Goal: Feedback & Contribution: Leave review/rating

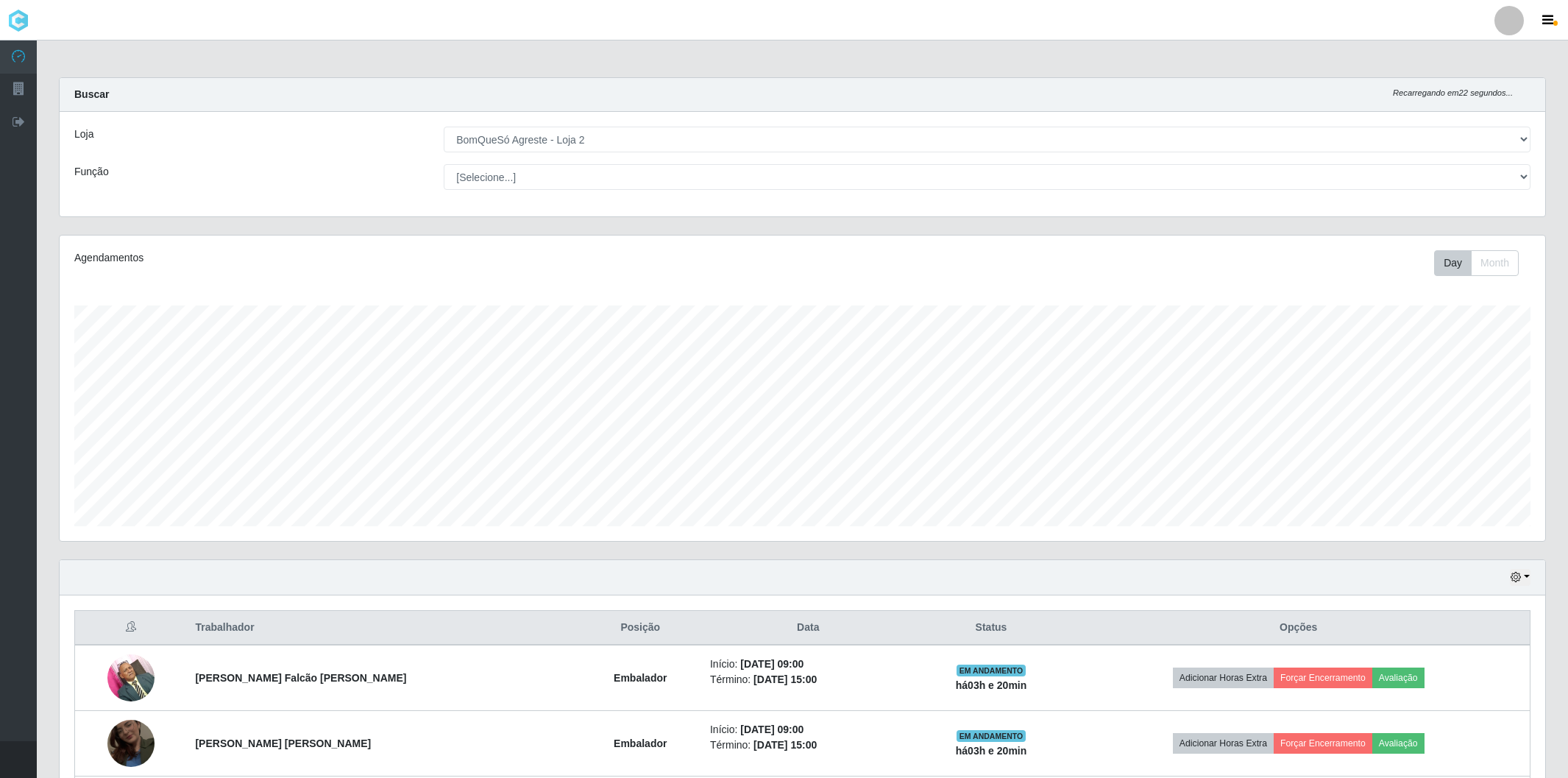
select select "214"
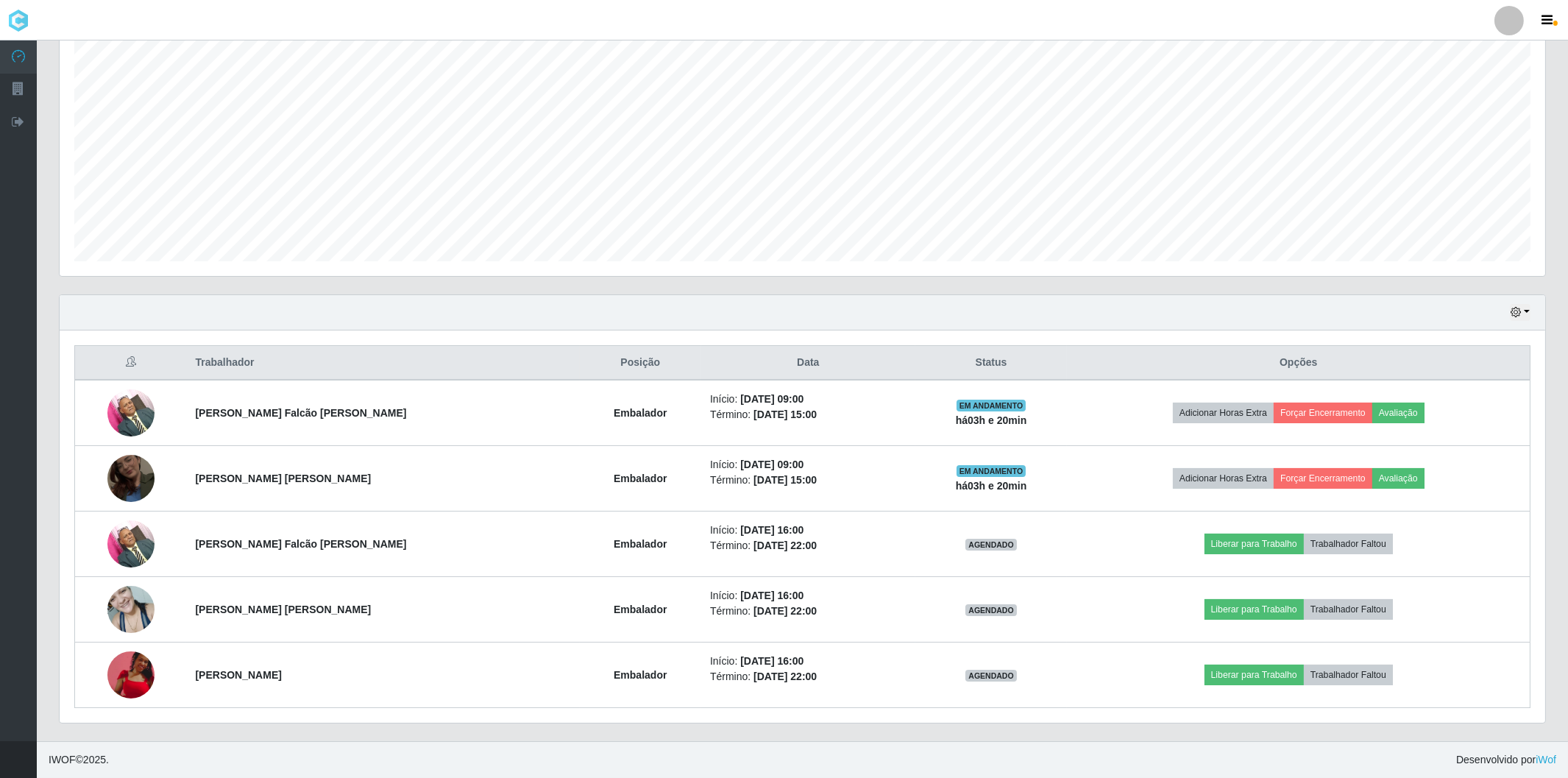
scroll to position [305, 1485]
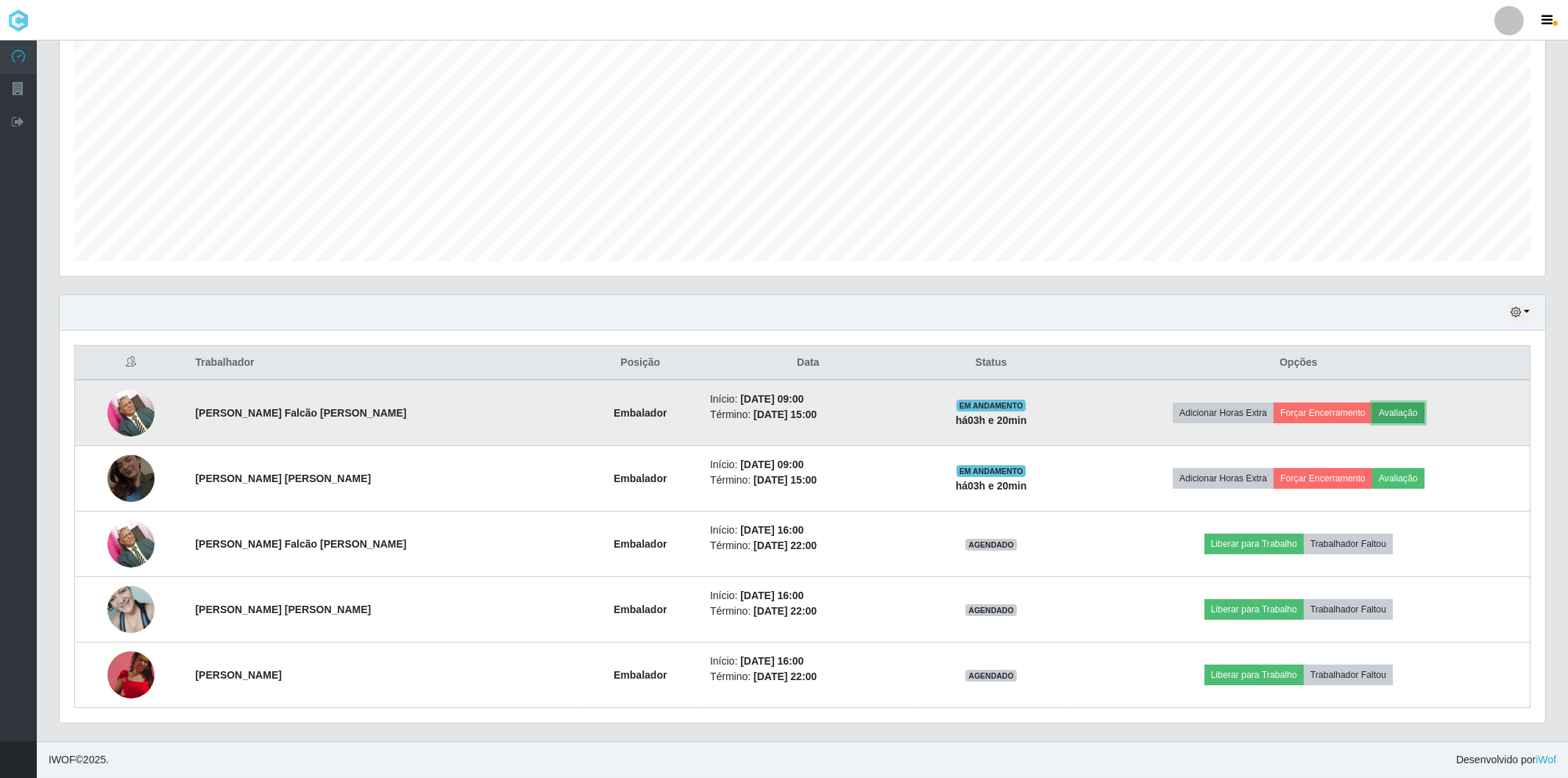
click at [1410, 410] on button "Avaliação" at bounding box center [1398, 412] width 52 height 21
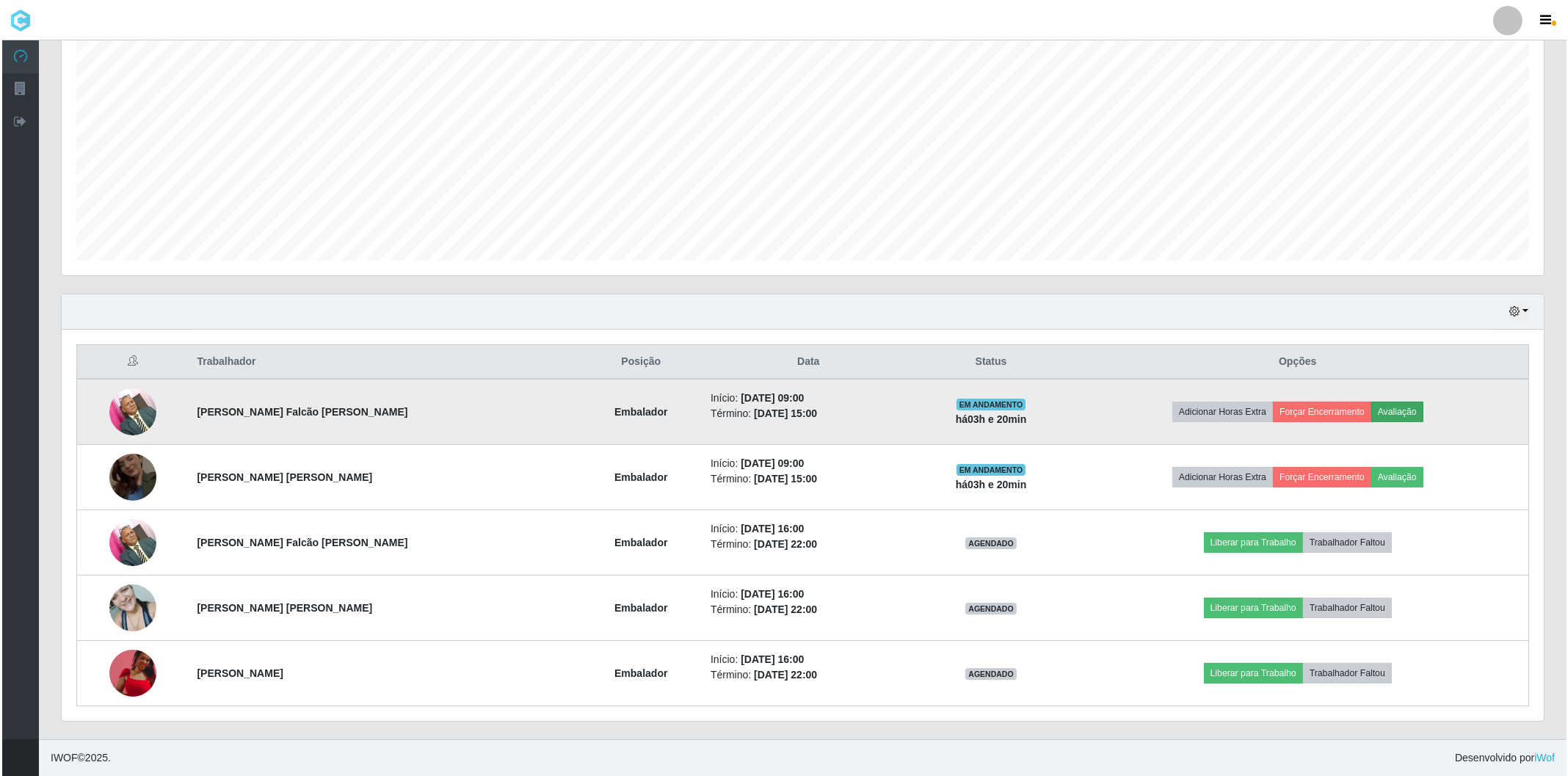
scroll to position [304, 1472]
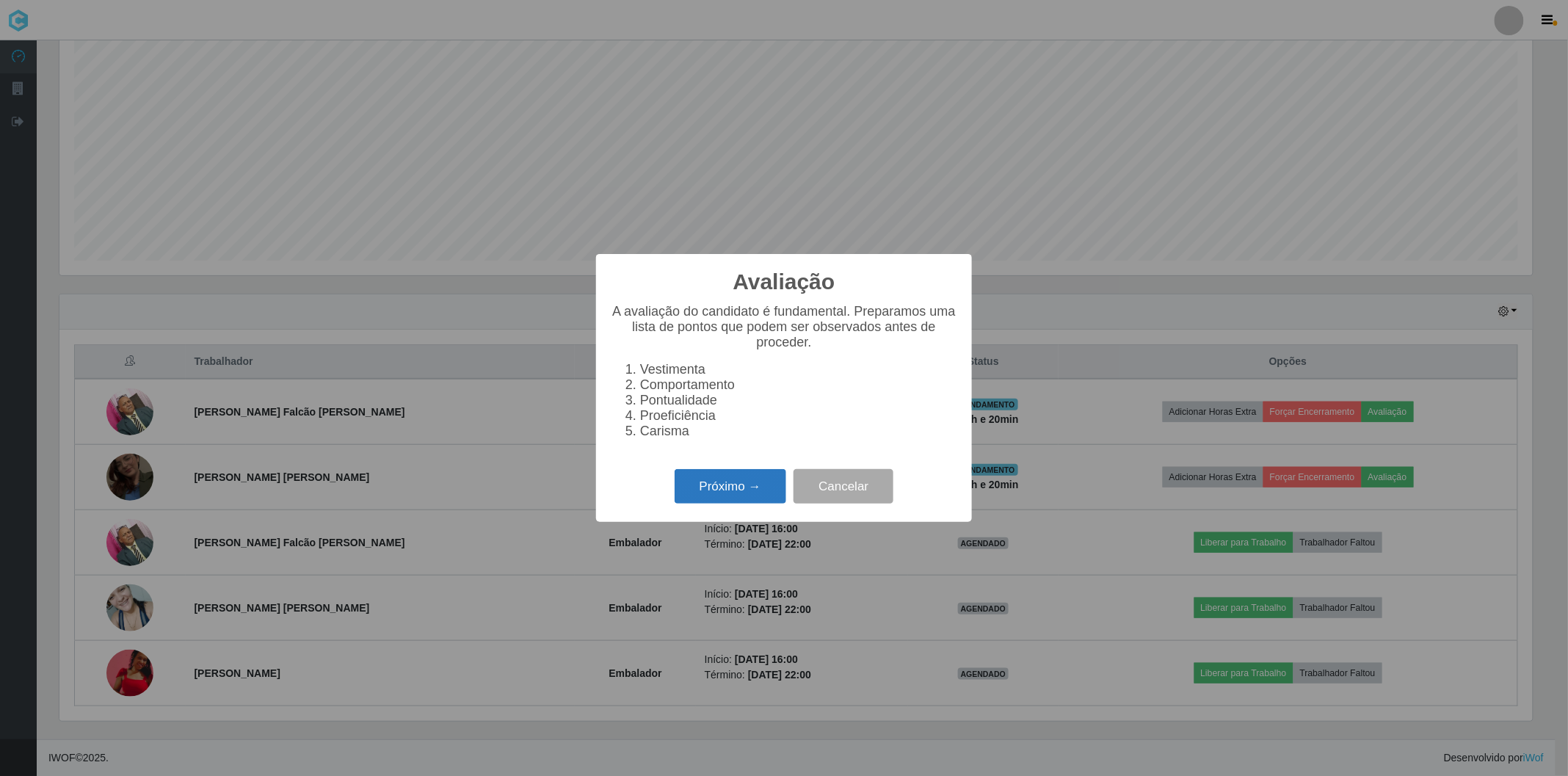
click at [709, 480] on button "Próximo →" at bounding box center [730, 486] width 112 height 35
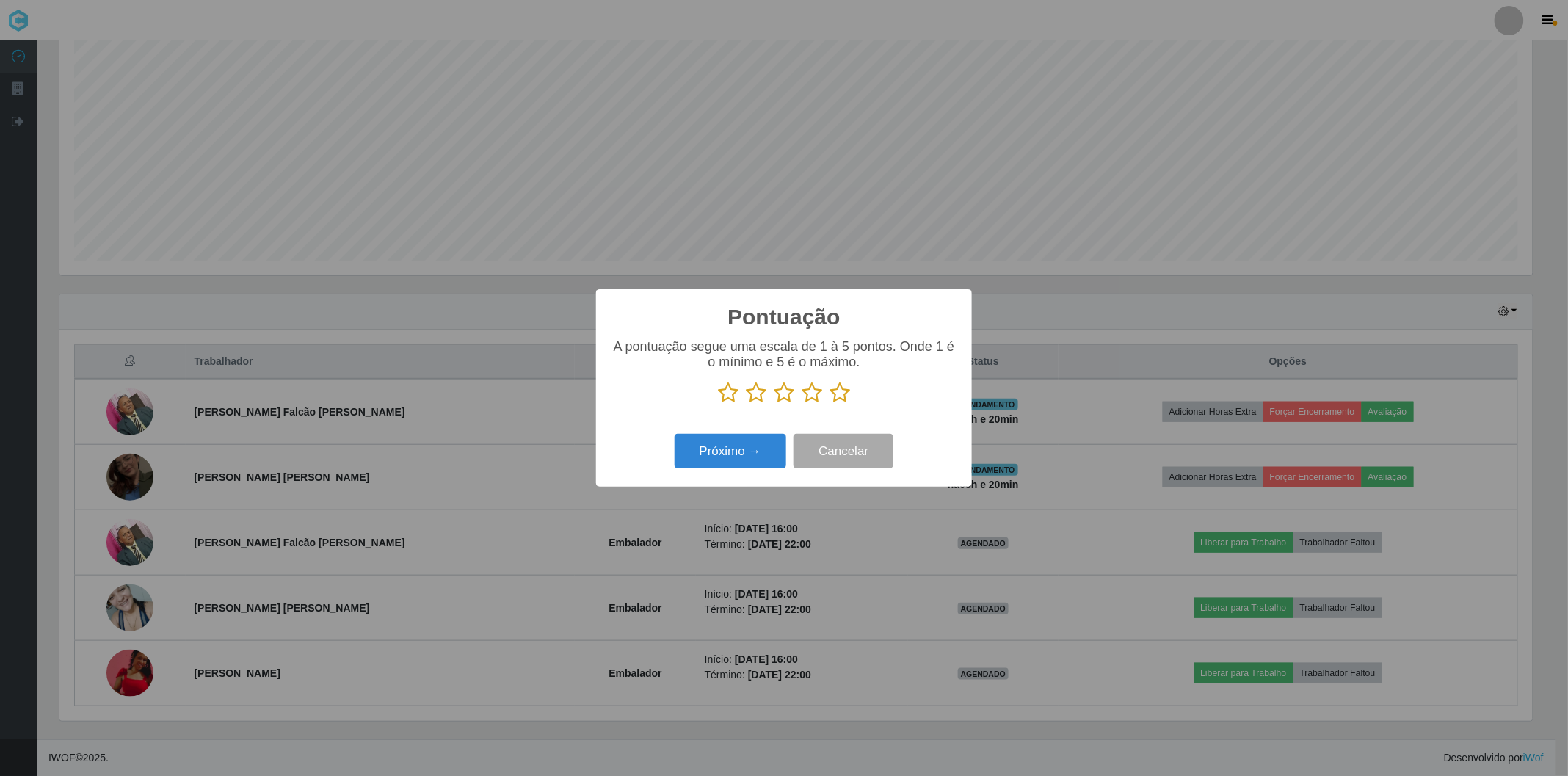
scroll to position [733942, 732396]
click at [838, 395] on icon at bounding box center [839, 392] width 21 height 22
click at [829, 404] on input "radio" at bounding box center [829, 404] width 0 height 0
click at [766, 444] on button "Próximo →" at bounding box center [730, 451] width 112 height 35
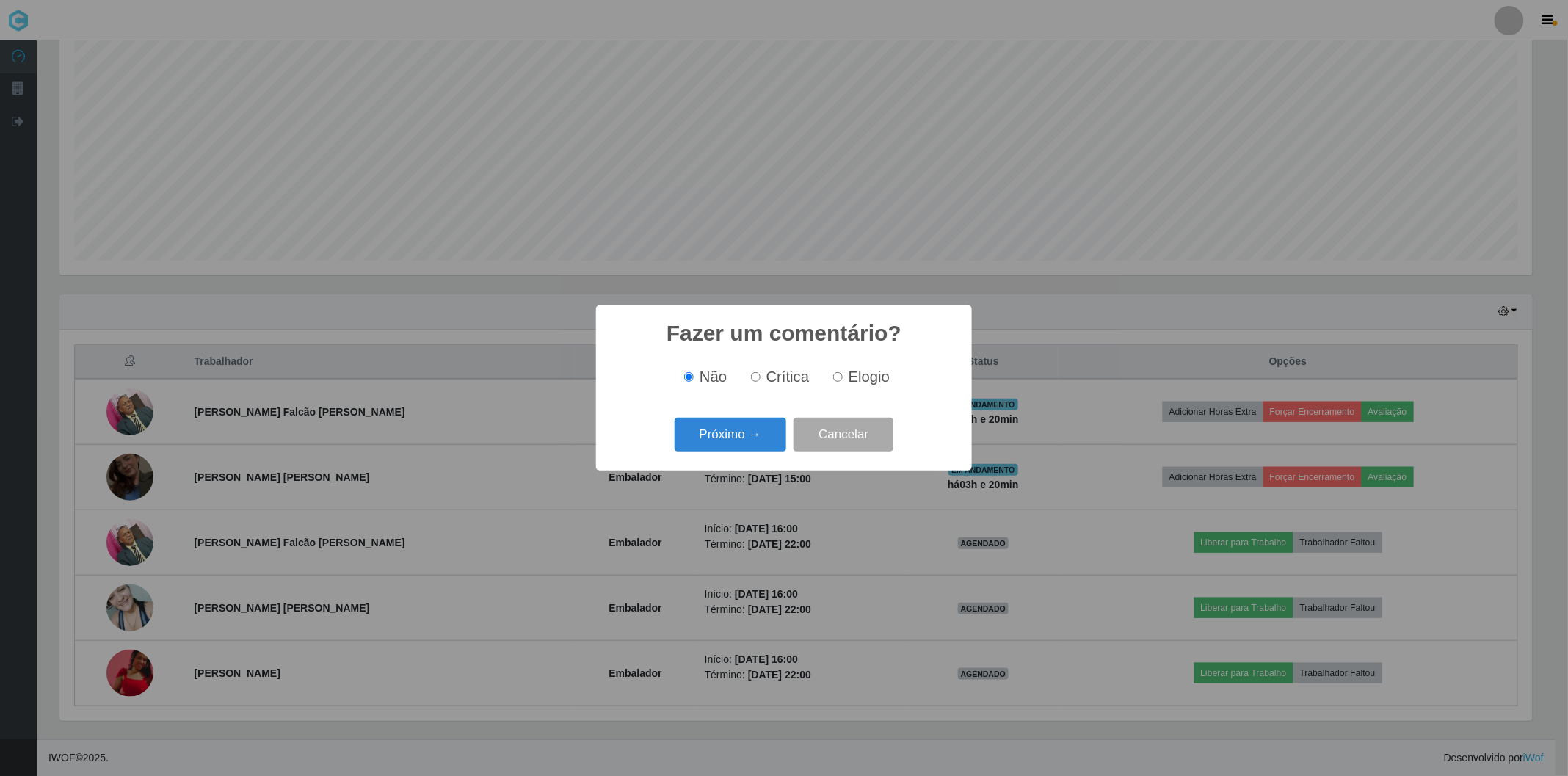
drag, startPoint x: 861, startPoint y: 378, endPoint x: 828, endPoint y: 388, distance: 34.5
click at [860, 378] on span "Elogio" at bounding box center [869, 377] width 41 height 16
click at [843, 378] on input "Elogio" at bounding box center [838, 378] width 10 height 10
radio input "true"
click at [761, 434] on button "Próximo →" at bounding box center [730, 435] width 112 height 35
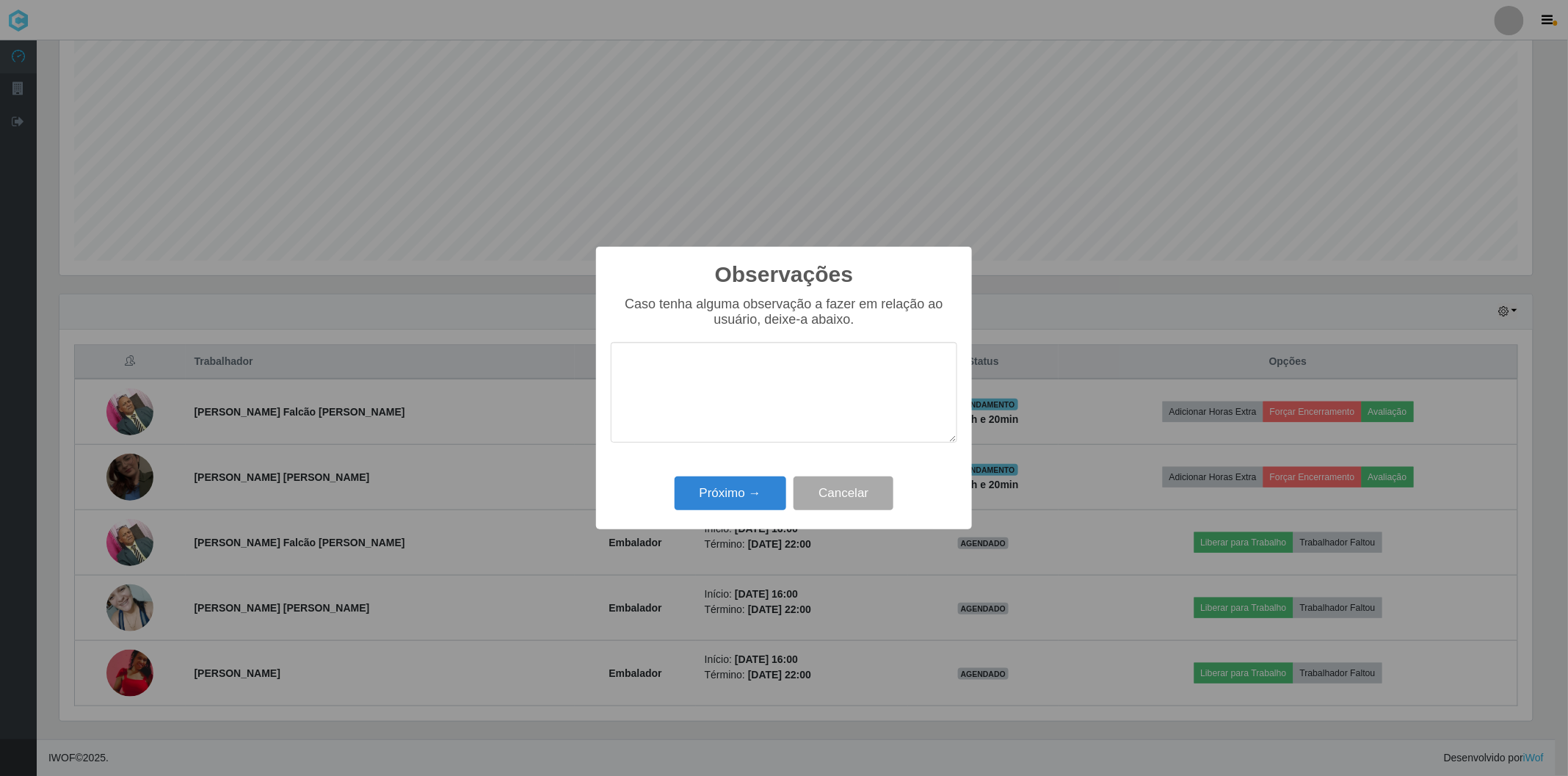
click at [705, 383] on textarea at bounding box center [784, 392] width 347 height 101
type textarea "n"
type textarea "TOP"
click at [720, 498] on button "Próximo →" at bounding box center [730, 493] width 112 height 35
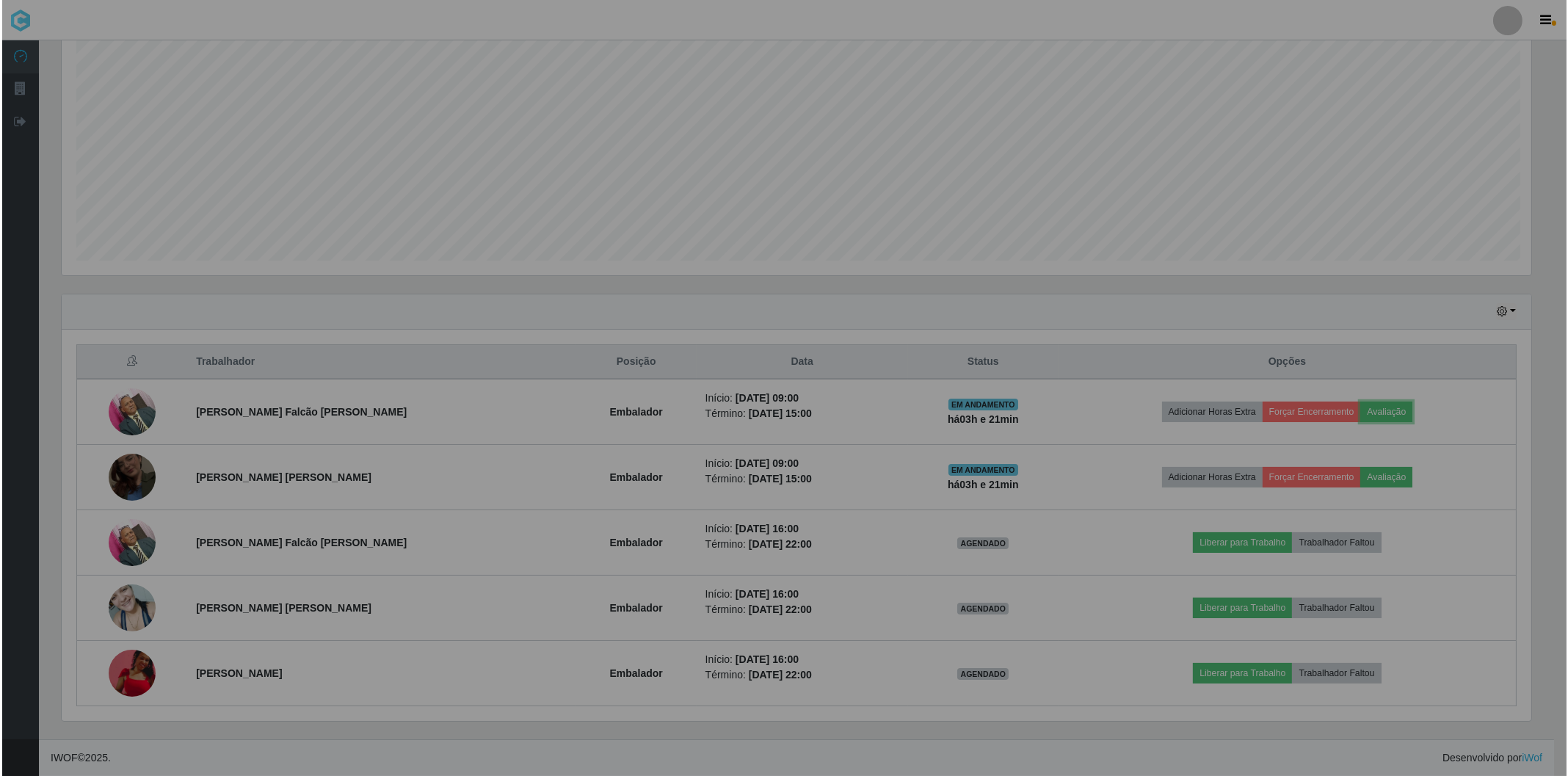
scroll to position [304, 1481]
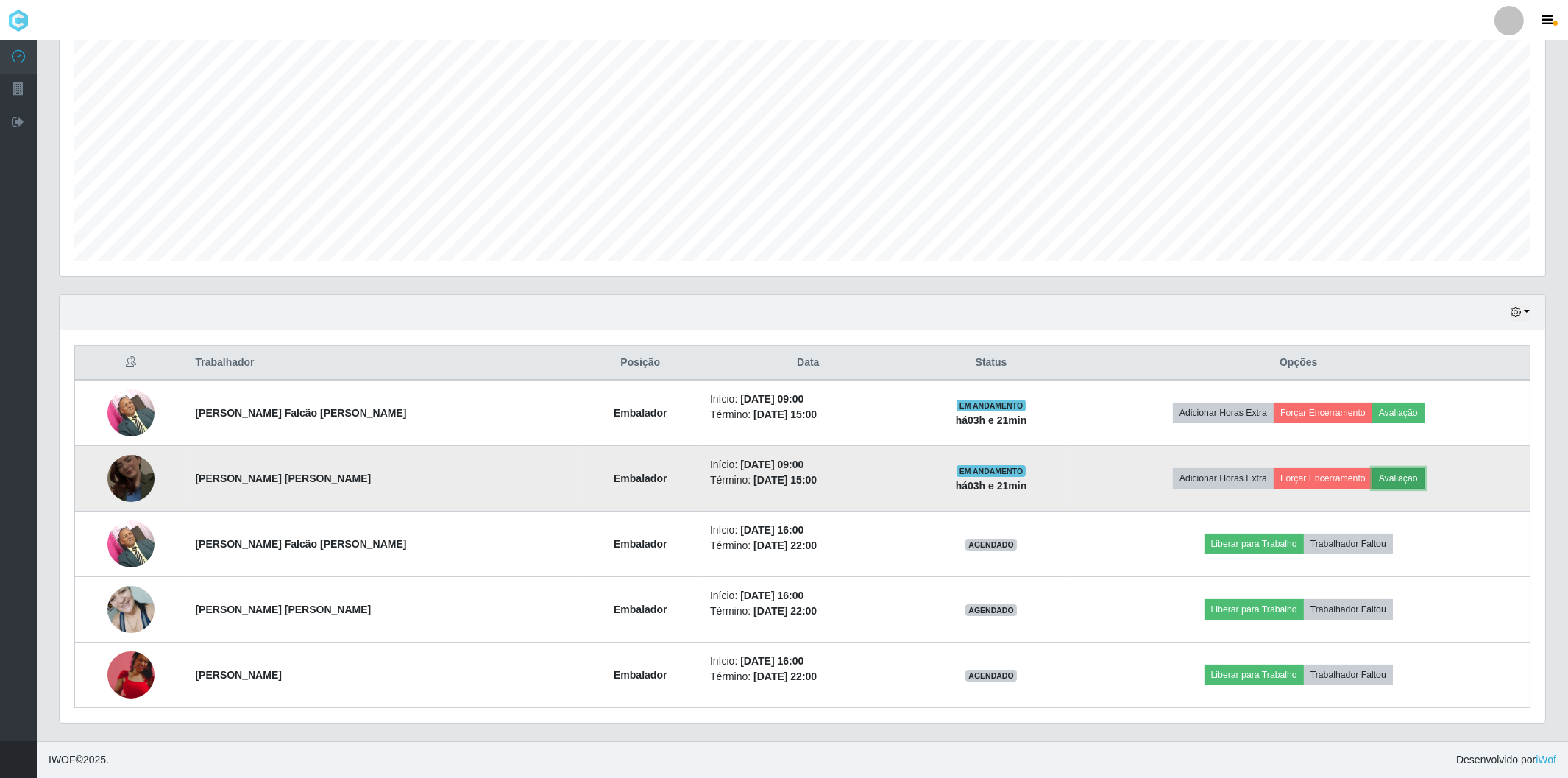
click at [1392, 468] on button "Avaliação" at bounding box center [1398, 478] width 52 height 21
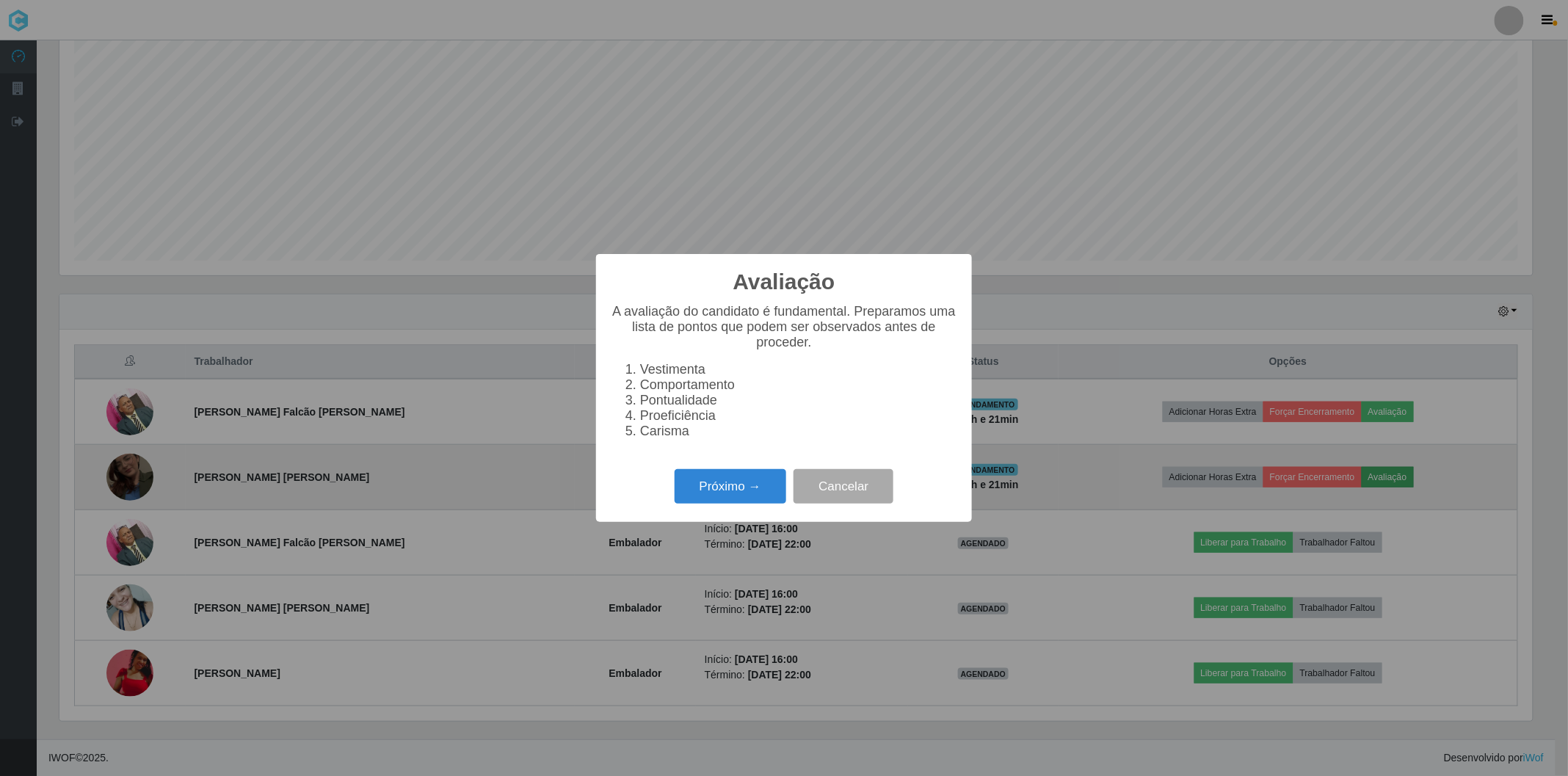
scroll to position [304, 1472]
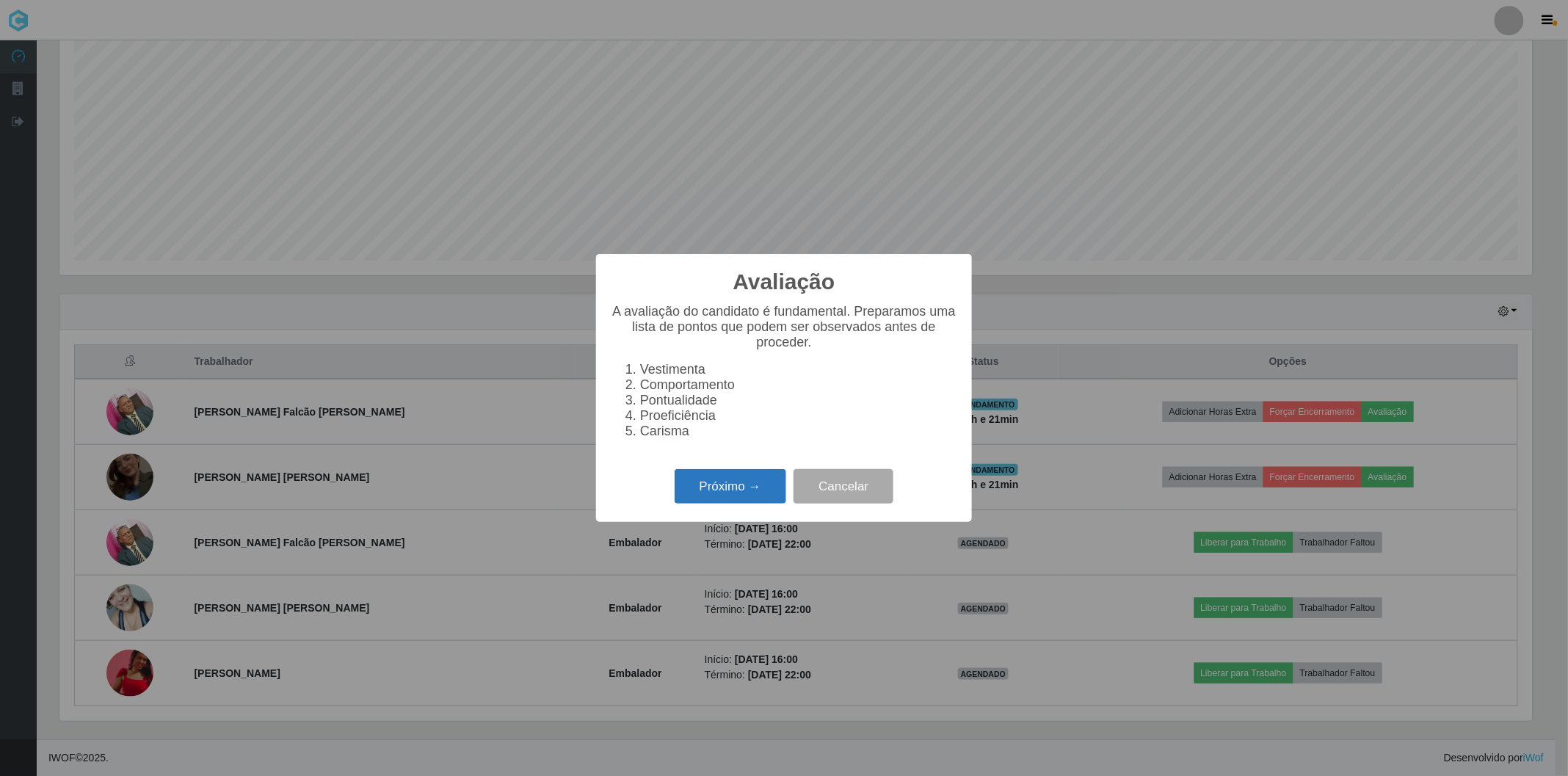
click at [757, 475] on button "Próximo →" at bounding box center [730, 486] width 112 height 35
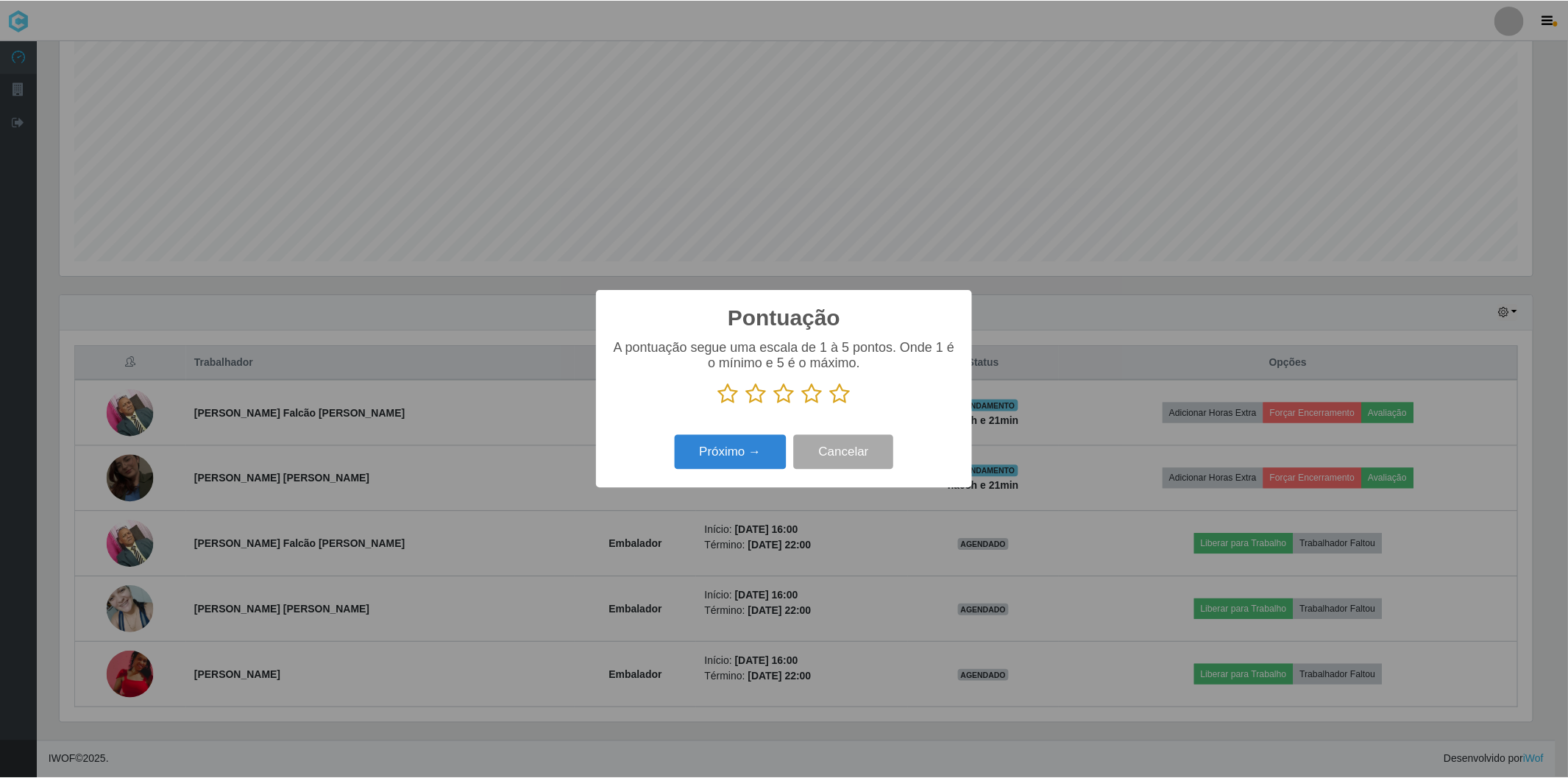
scroll to position [735833, 734247]
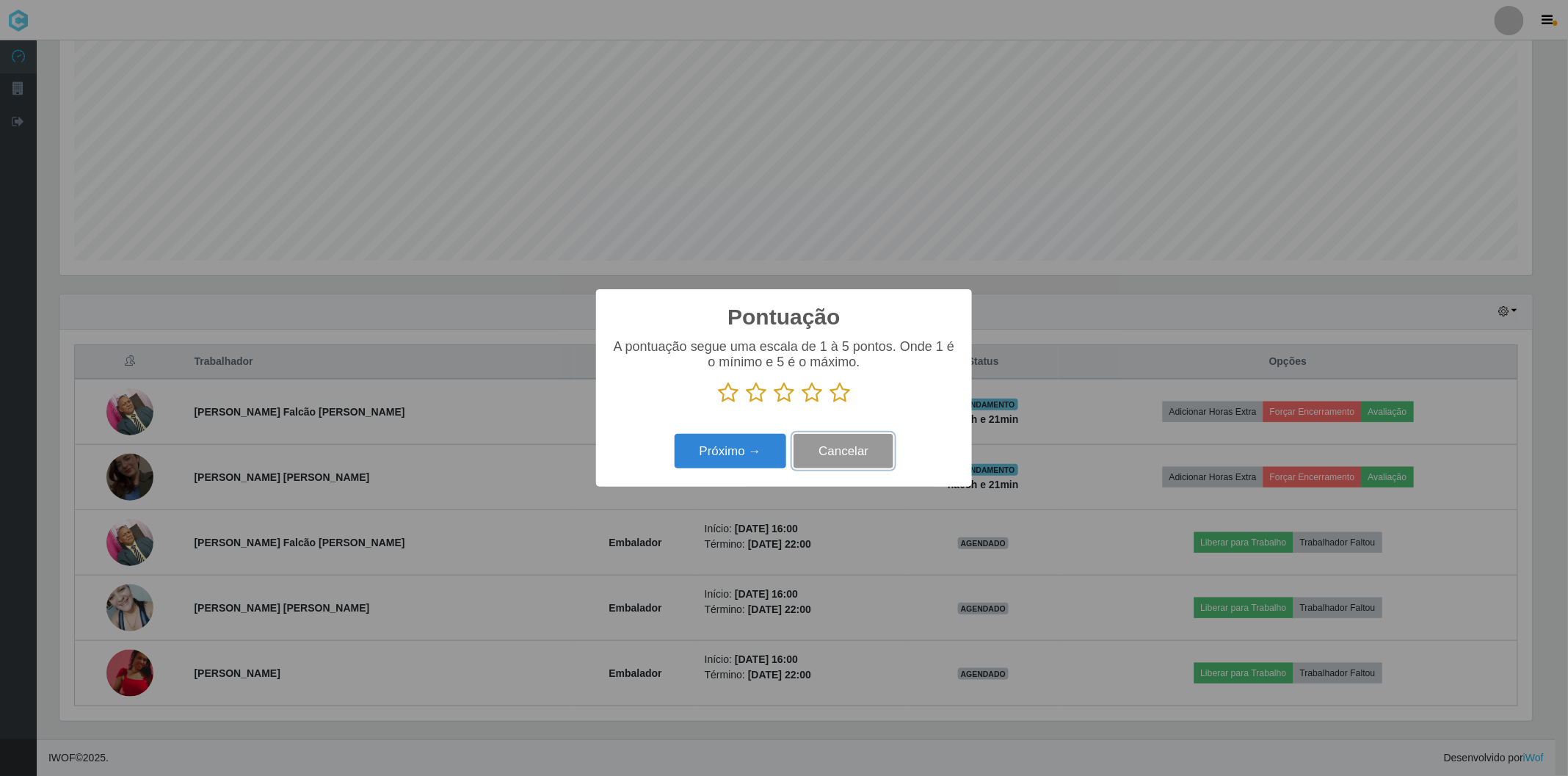
click at [843, 443] on button "Cancelar" at bounding box center [843, 451] width 100 height 35
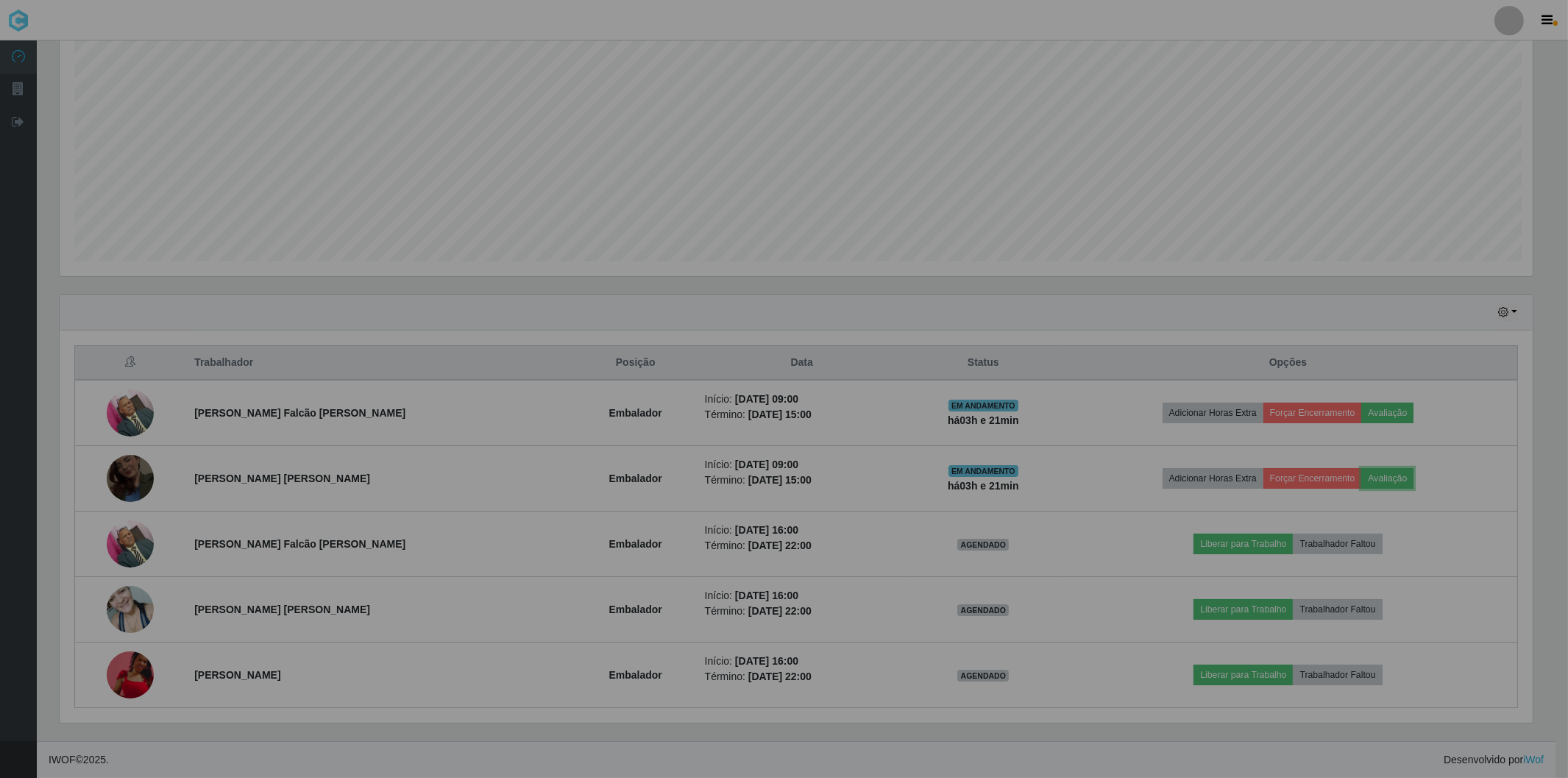
scroll to position [305, 1485]
